Goal: Complete application form: Complete application form

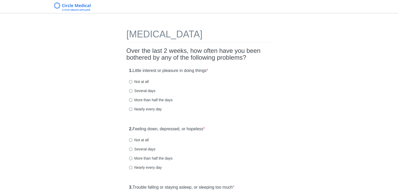
click at [142, 82] on label "Not at all" at bounding box center [139, 81] width 20 height 5
click at [132, 82] on input "Not at all" at bounding box center [130, 81] width 3 height 3
radio input "true"
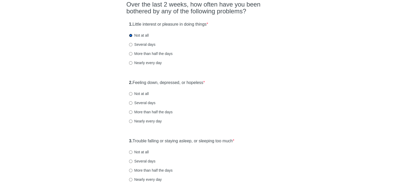
scroll to position [52, 0]
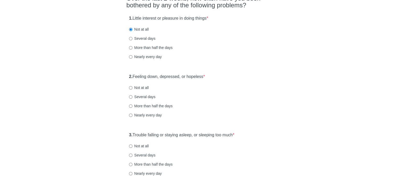
click at [134, 86] on label "Not at all" at bounding box center [139, 87] width 20 height 5
click at [132, 86] on input "Not at all" at bounding box center [130, 87] width 3 height 3
radio input "true"
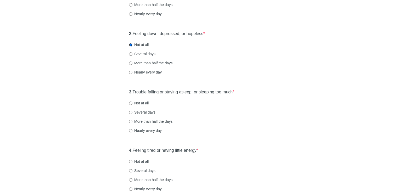
scroll to position [105, 0]
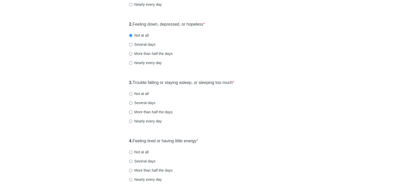
click at [136, 92] on label "Not at all" at bounding box center [139, 93] width 20 height 5
click at [132, 92] on input "Not at all" at bounding box center [130, 93] width 3 height 3
radio input "true"
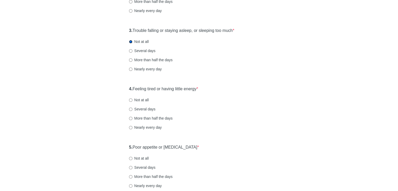
scroll to position [183, 0]
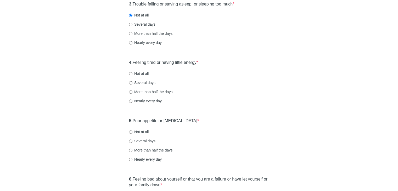
click at [142, 81] on label "Several days" at bounding box center [142, 82] width 26 height 5
click at [132, 81] on input "Several days" at bounding box center [130, 82] width 3 height 3
radio input "true"
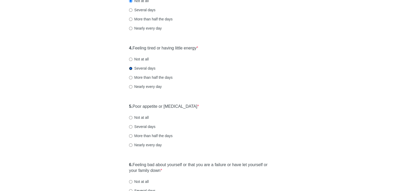
scroll to position [236, 0]
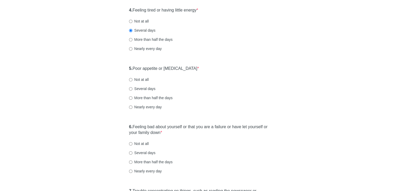
click at [137, 78] on label "Not at all" at bounding box center [139, 79] width 20 height 5
click at [132, 78] on input "Not at all" at bounding box center [130, 79] width 3 height 3
radio input "true"
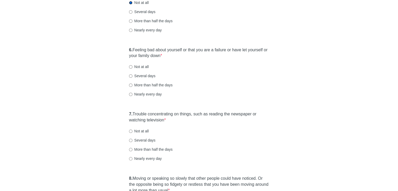
scroll to position [314, 0]
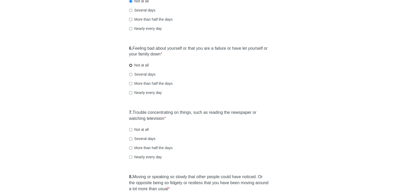
click at [130, 64] on input "Not at all" at bounding box center [130, 65] width 3 height 3
radio input "true"
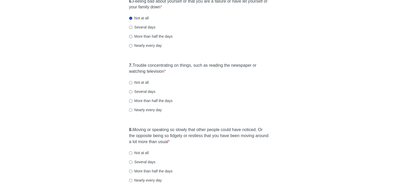
scroll to position [366, 0]
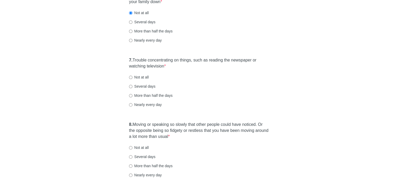
click at [137, 86] on label "Several days" at bounding box center [142, 86] width 26 height 5
click at [132, 86] on input "Several days" at bounding box center [130, 86] width 3 height 3
radio input "true"
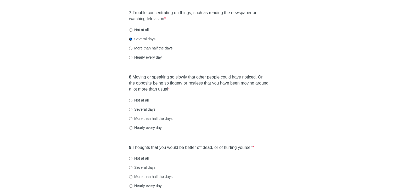
scroll to position [419, 0]
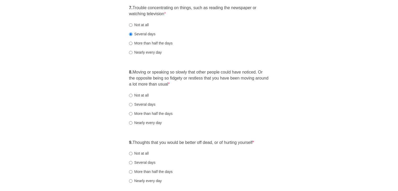
click at [143, 93] on label "Not at all" at bounding box center [139, 95] width 20 height 5
click at [132, 94] on input "Not at all" at bounding box center [130, 95] width 3 height 3
radio input "true"
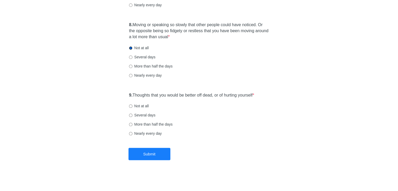
scroll to position [467, 0]
click at [136, 104] on label "Not at all" at bounding box center [139, 105] width 20 height 5
click at [132, 104] on input "Not at all" at bounding box center [130, 105] width 3 height 3
radio input "true"
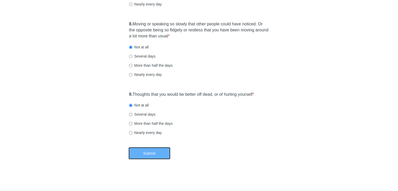
click at [153, 154] on button "Submit" at bounding box center [149, 153] width 42 height 12
